Goal: Information Seeking & Learning: Learn about a topic

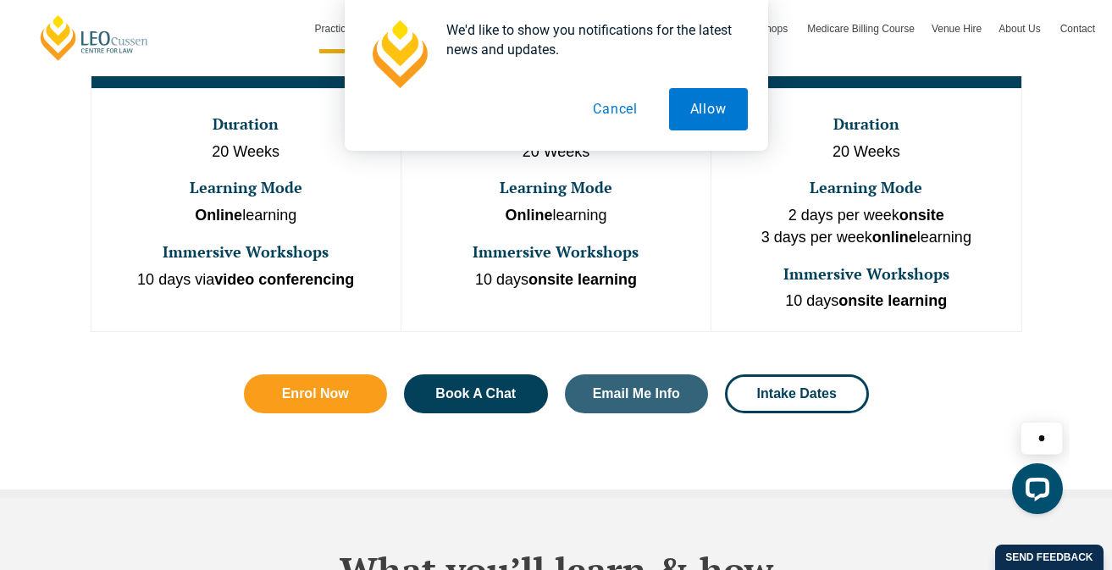
scroll to position [1109, 0]
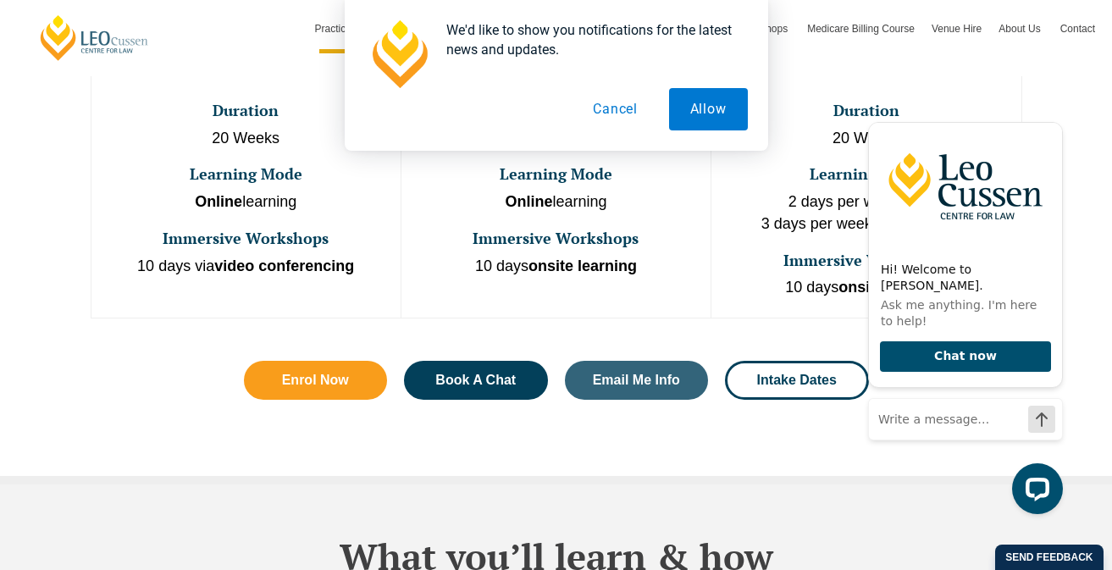
click at [621, 109] on button "Cancel" at bounding box center [615, 109] width 87 height 42
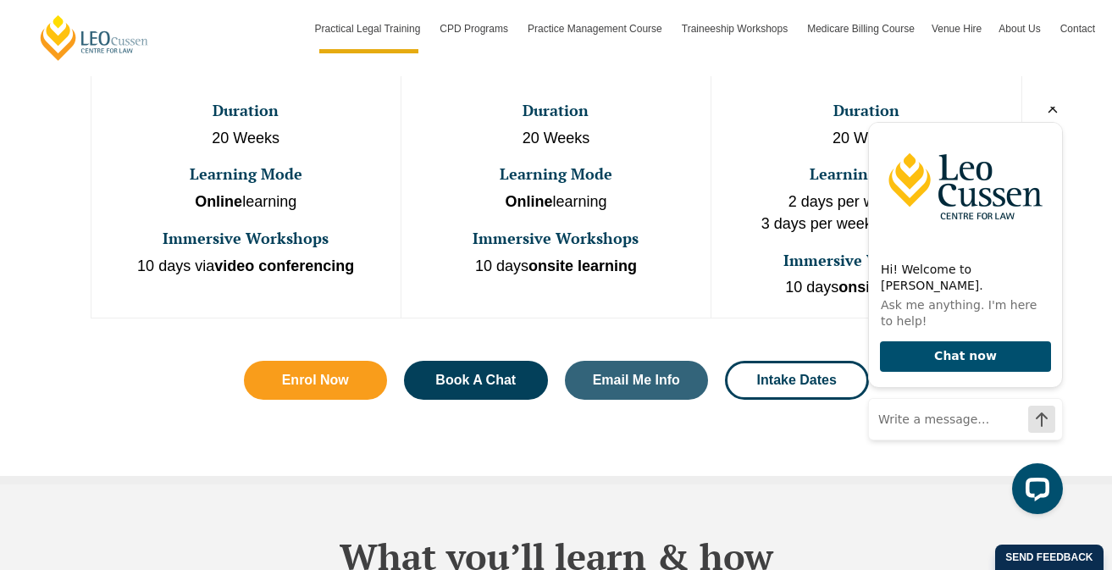
click at [1053, 119] on icon "Hide greeting" at bounding box center [1053, 108] width 20 height 20
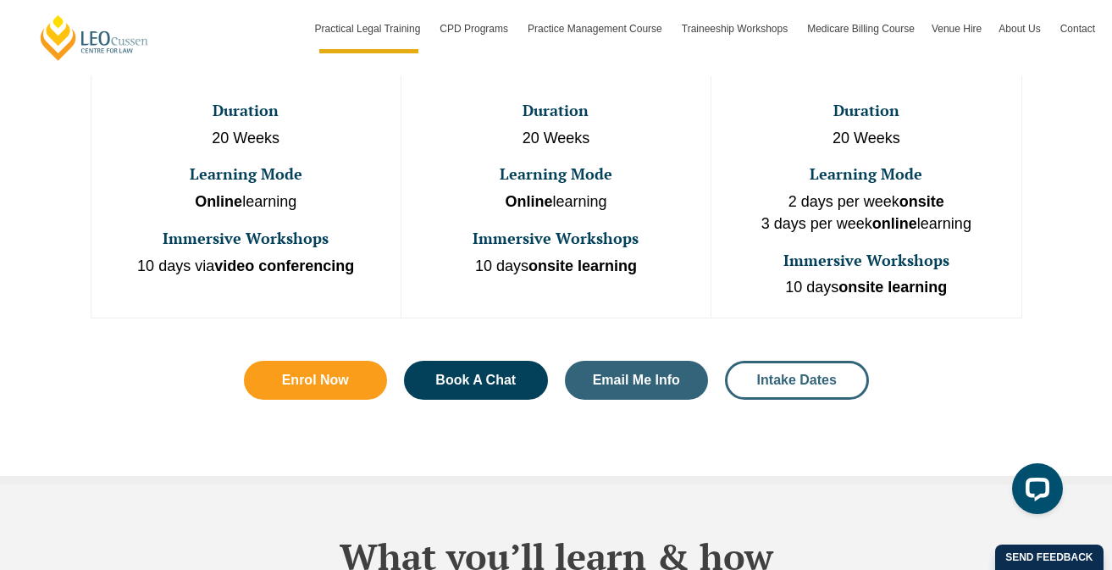
click at [816, 361] on link "Intake Dates" at bounding box center [797, 380] width 144 height 39
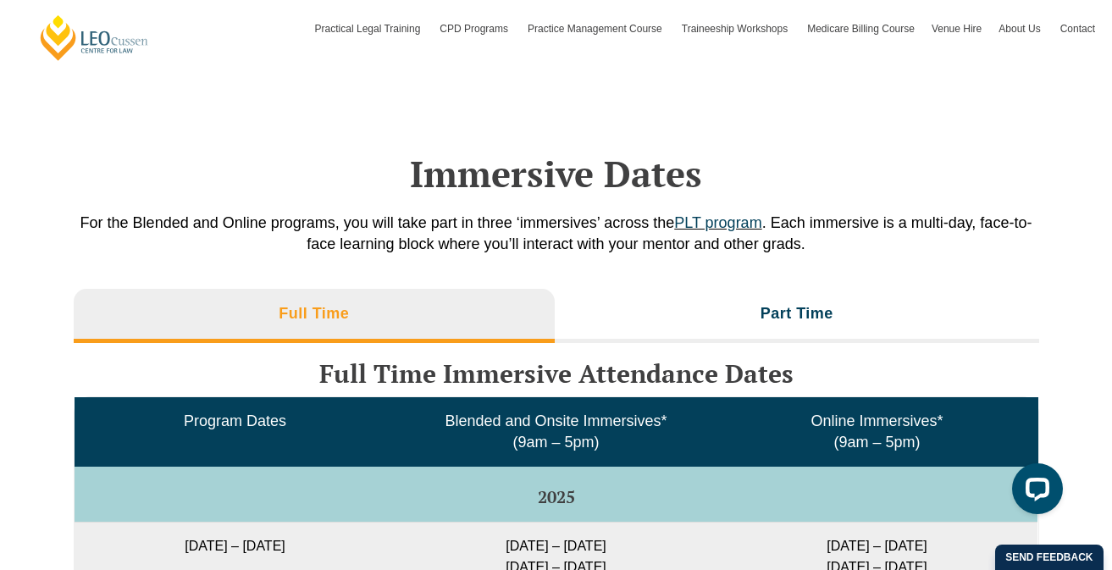
scroll to position [2752, 0]
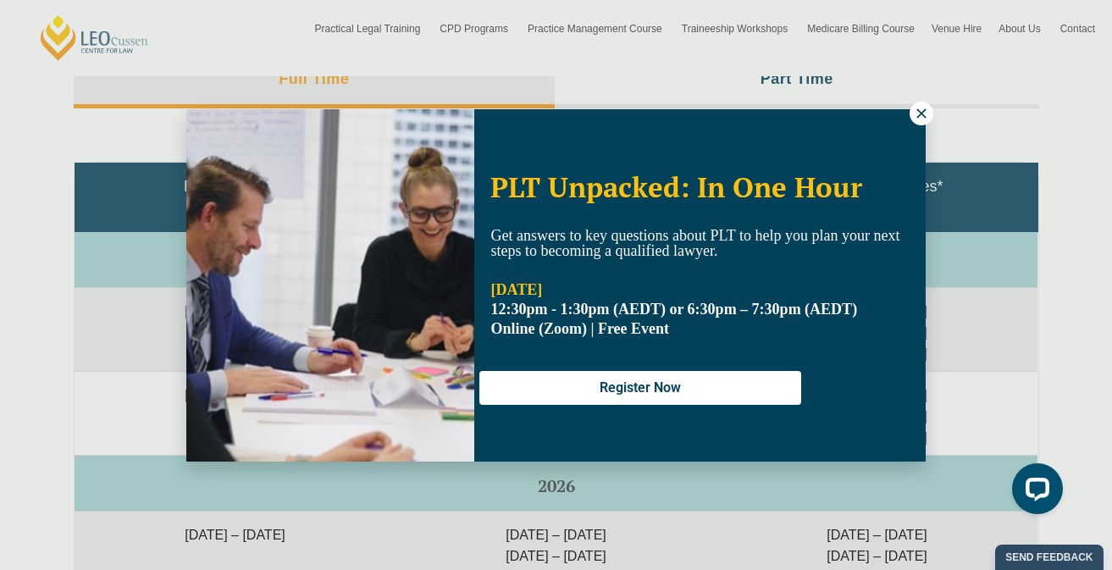
click at [928, 108] on icon at bounding box center [921, 113] width 15 height 15
